Goal: Navigation & Orientation: Understand site structure

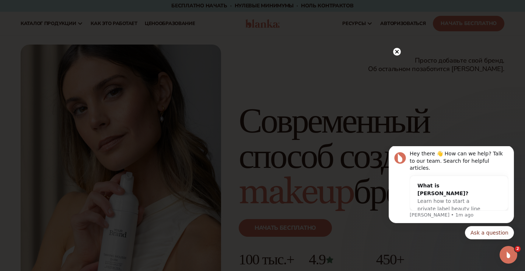
click at [417, 105] on div at bounding box center [262, 135] width 525 height 271
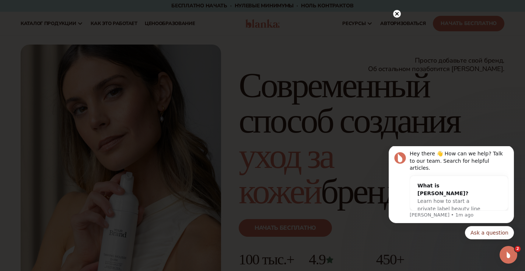
click at [445, 83] on div at bounding box center [262, 135] width 525 height 271
click at [398, 13] on icon at bounding box center [397, 14] width 4 height 4
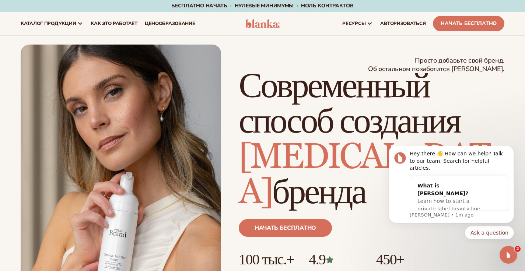
click at [465, 112] on h1 "Современный способ создания [MEDICAL_DATA] бренда" at bounding box center [372, 140] width 266 height 142
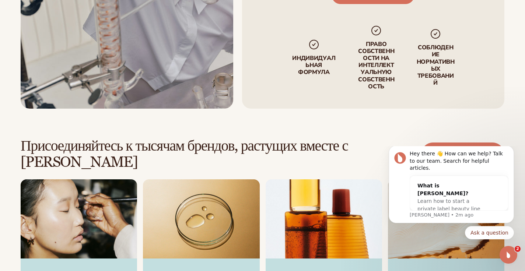
scroll to position [2211, 0]
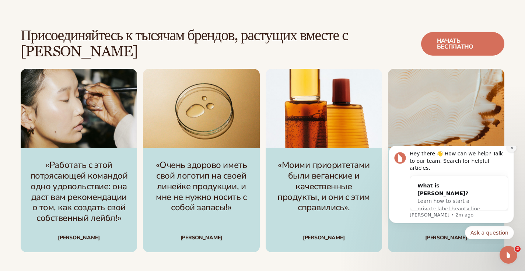
click at [511, 150] on icon "Dismiss notification" at bounding box center [512, 148] width 4 height 4
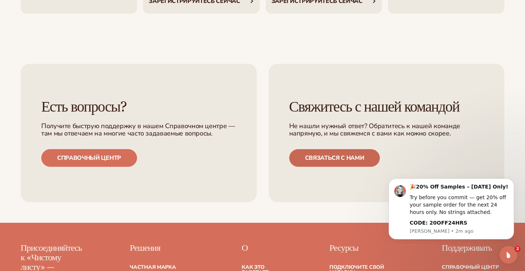
scroll to position [2948, 0]
